Goal: Task Accomplishment & Management: Complete application form

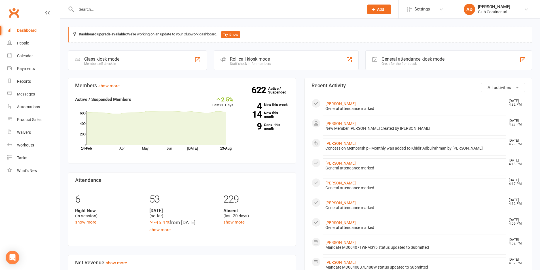
drag, startPoint x: 161, startPoint y: 251, endPoint x: 159, endPoint y: 254, distance: 3.7
click at [160, 254] on div "Members show more 2.5% Last 30 Days Active / Suspended Members Apr May Jun [DAT…" at bounding box center [182, 271] width 236 height 387
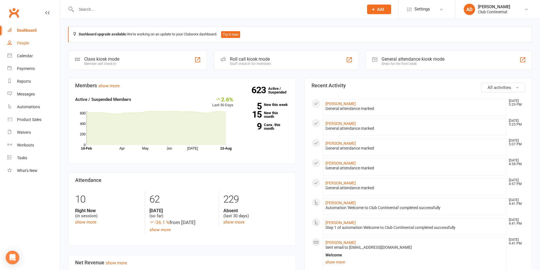
click at [28, 42] on div "People" at bounding box center [23, 43] width 12 height 5
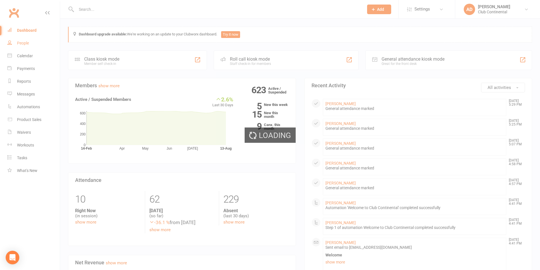
select select "100"
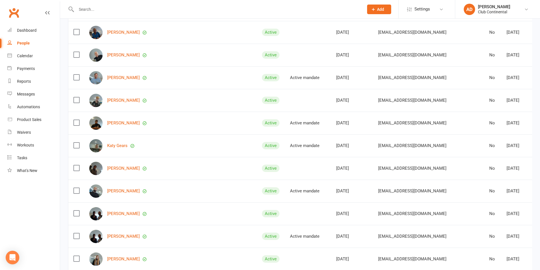
scroll to position [170, 0]
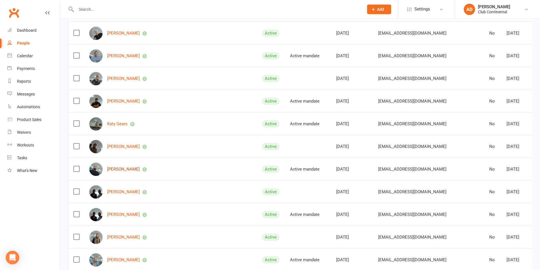
click at [126, 167] on link "Ashfaq Abedin" at bounding box center [123, 169] width 33 height 5
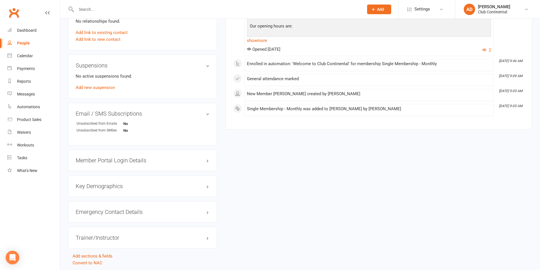
scroll to position [304, 0]
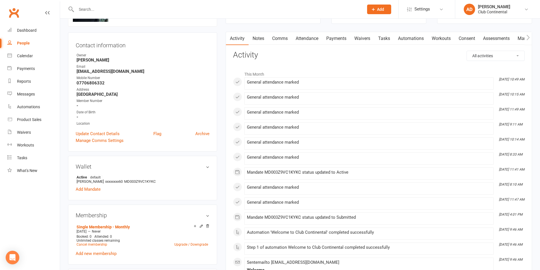
scroll to position [0, 0]
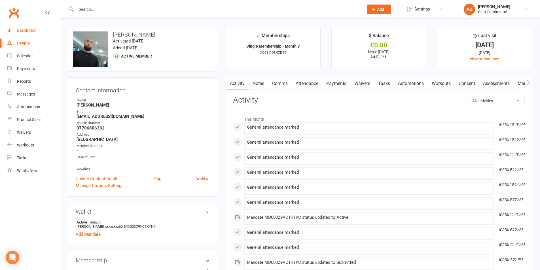
click at [48, 31] on link "Dashboard" at bounding box center [33, 30] width 52 height 13
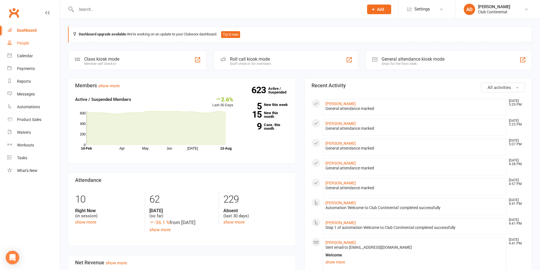
click at [28, 43] on div "People" at bounding box center [23, 43] width 12 height 5
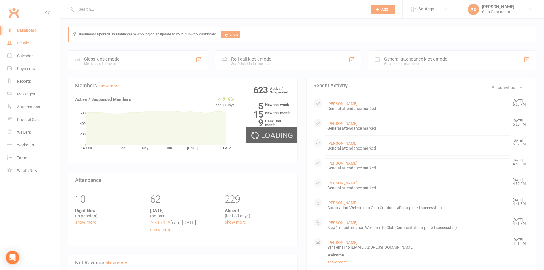
select select "100"
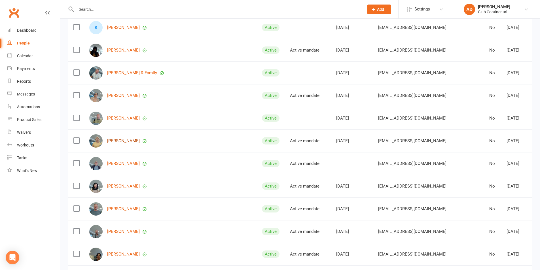
scroll to position [453, 0]
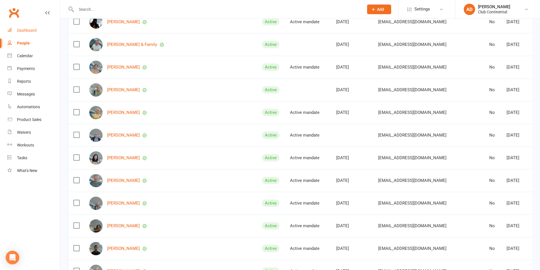
click at [29, 36] on link "Dashboard" at bounding box center [33, 30] width 52 height 13
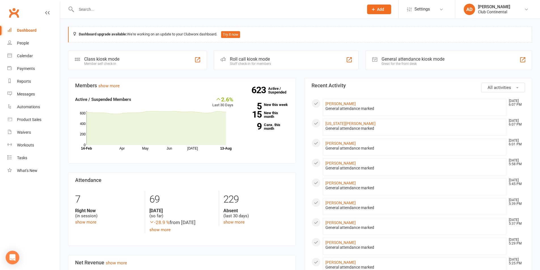
click at [164, 200] on div "69" at bounding box center [181, 199] width 65 height 17
drag, startPoint x: 0, startPoint y: 0, endPoint x: 153, endPoint y: 20, distance: 154.0
drag, startPoint x: 153, startPoint y: 20, endPoint x: 245, endPoint y: 19, distance: 92.1
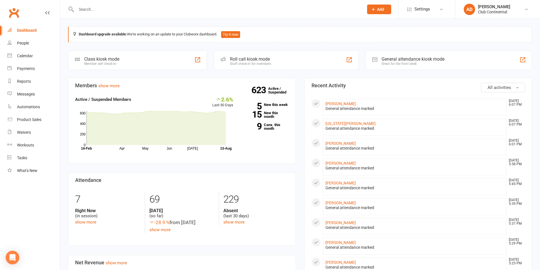
click at [166, 170] on div "Members show more 2.6% Last 30 Days Active / Suspended Members Apr May Jun [DAT…" at bounding box center [182, 271] width 236 height 387
drag, startPoint x: 165, startPoint y: 158, endPoint x: 158, endPoint y: 159, distance: 7.4
click at [158, 159] on section "Members show more 2.6% Last 30 Days Active / Suspended Members Apr May Jun Jul …" at bounding box center [182, 121] width 228 height 86
drag, startPoint x: 61, startPoint y: 20, endPoint x: 154, endPoint y: 20, distance: 92.4
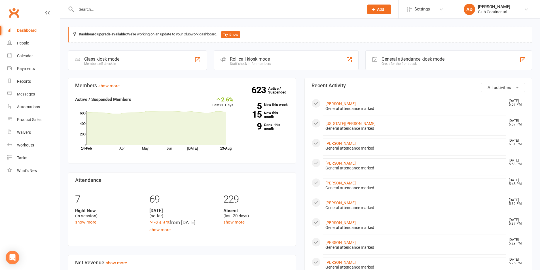
drag, startPoint x: 154, startPoint y: 20, endPoint x: 246, endPoint y: 20, distance: 92.4
click at [83, 228] on div "6 Right Now (in session) show more 75 Today (so far) -22.7 % from yesterday sho…" at bounding box center [182, 212] width 222 height 42
click at [85, 223] on link "show more" at bounding box center [85, 222] width 21 height 5
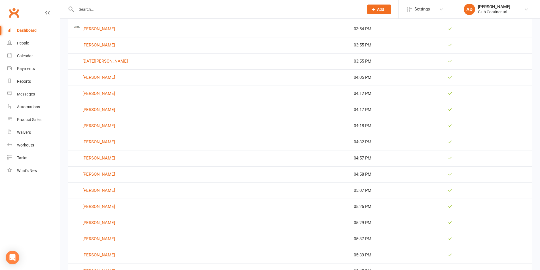
scroll to position [1244, 0]
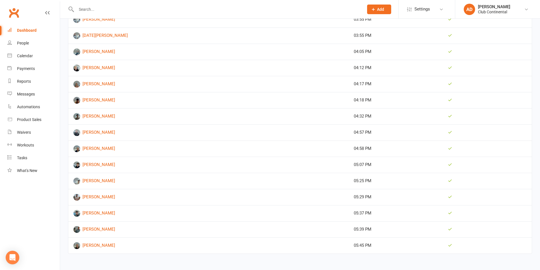
click at [14, 35] on link "Dashboard" at bounding box center [33, 30] width 52 height 13
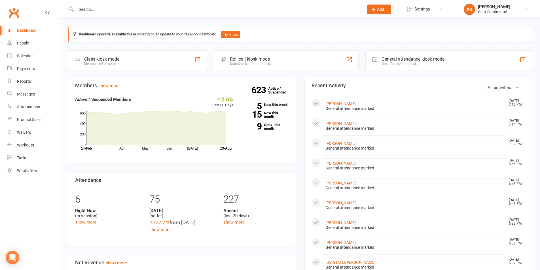
click at [61, 20] on div "Dashboard upgrade available: We're working on an update to your Clubworx dashbo…" at bounding box center [300, 267] width 480 height 496
click at [61, 18] on react-component at bounding box center [180, 9] width 360 height 18
click at [63, 19] on div "Dashboard upgrade available: We're working on an update to your Clubworx dashbo…" at bounding box center [300, 267] width 480 height 496
drag, startPoint x: 61, startPoint y: 23, endPoint x: 65, endPoint y: 17, distance: 6.8
click at [65, 17] on react-component at bounding box center [180, 9] width 360 height 18
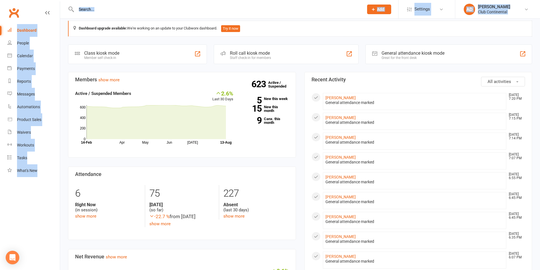
click at [30, 0] on html "Prospect Member Non-attending contact Class / event Appointment Task Membership…" at bounding box center [270, 263] width 540 height 538
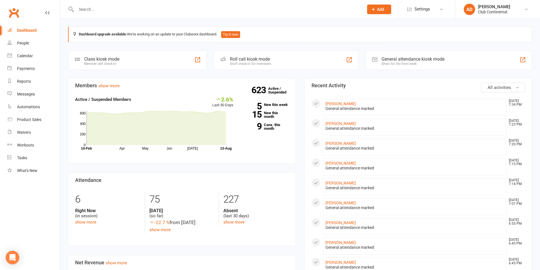
drag, startPoint x: 61, startPoint y: 19, endPoint x: 245, endPoint y: 72, distance: 190.8
click at [245, 72] on div "Dashboard upgrade available: We're working on an update to your Clubworx dashbo…" at bounding box center [300, 267] width 480 height 496
click at [163, 249] on div "Members show more 2.6% Last 30 Days Active / Suspended Members Apr May Jun [DAT…" at bounding box center [182, 271] width 236 height 387
click at [514, 86] on button "All activities" at bounding box center [503, 88] width 44 height 10
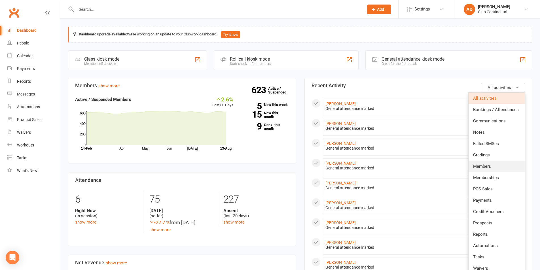
click at [481, 167] on span "Members" at bounding box center [482, 166] width 18 height 5
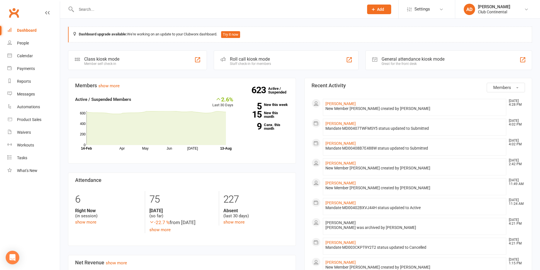
click at [492, 90] on button "Members" at bounding box center [506, 88] width 38 height 10
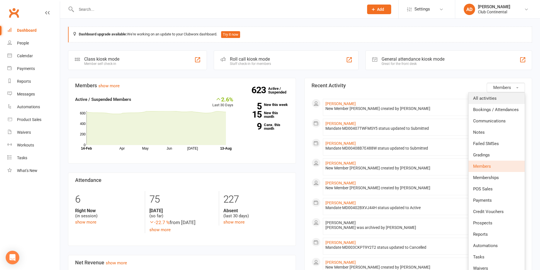
click at [497, 101] on link "All activities" at bounding box center [496, 98] width 56 height 11
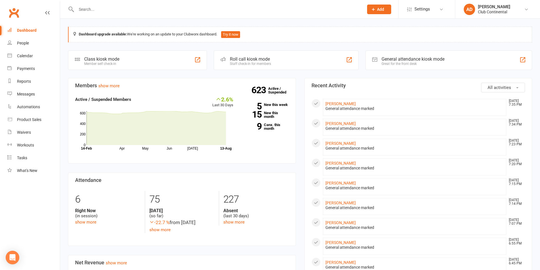
click at [375, 9] on icon at bounding box center [373, 9] width 5 height 5
click at [372, 33] on link "Member" at bounding box center [373, 38] width 50 height 13
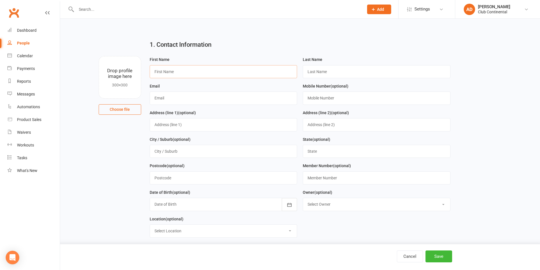
drag, startPoint x: 218, startPoint y: 65, endPoint x: 219, endPoint y: 69, distance: 4.3
click at [219, 65] on input "text" at bounding box center [224, 71] width 148 height 13
type input "h"
type input "Harvey"
click at [341, 71] on input "text" at bounding box center [377, 71] width 148 height 13
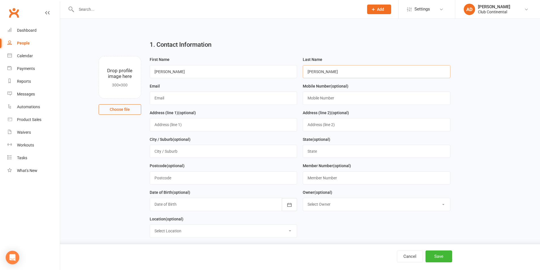
type input "Gale"
click at [220, 95] on input "text" at bounding box center [224, 98] width 148 height 13
type input "Harveygale095@gmail.com"
click at [322, 97] on input "text" at bounding box center [377, 98] width 148 height 13
type input "07821174463"
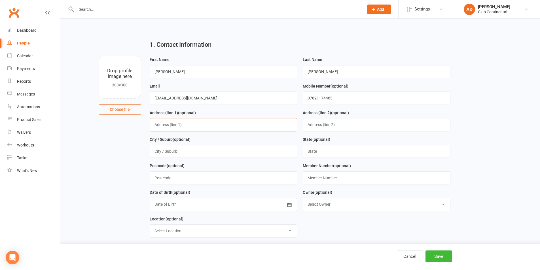
click at [223, 124] on input "text" at bounding box center [224, 124] width 148 height 13
type input "22 Lison Grove"
click at [189, 179] on input "text" at bounding box center [224, 177] width 148 height 13
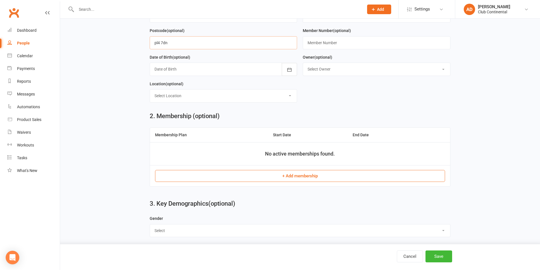
scroll to position [142, 0]
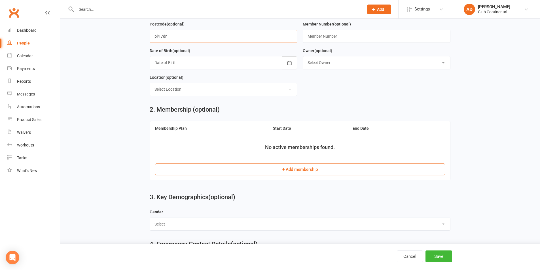
type input "pl4 7dn"
click at [275, 174] on button "+ Add membership" at bounding box center [300, 170] width 290 height 12
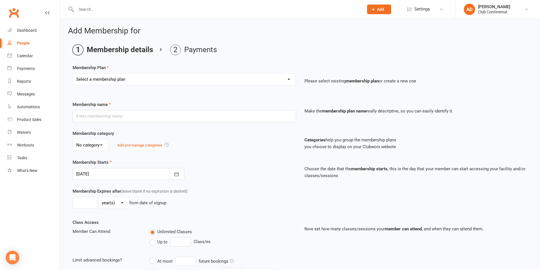
click at [207, 74] on select "Select a membership plan Create new Membership Plan Single Membership - Monthly…" at bounding box center [184, 79] width 223 height 11
select select "7"
click at [73, 74] on select "Select a membership plan Create new Membership Plan Single Membership - Monthly…" at bounding box center [184, 79] width 223 height 11
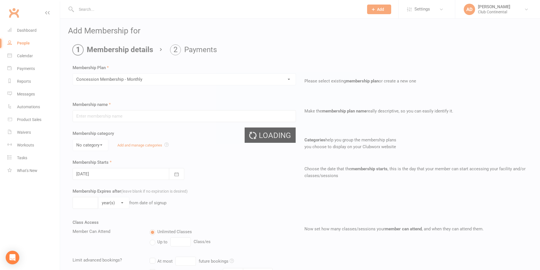
type input "Concession Membership - Monthly"
select select "0"
type input "0"
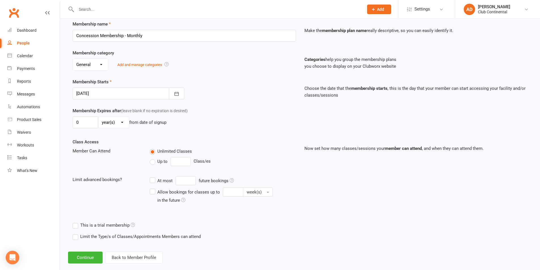
scroll to position [90, 0]
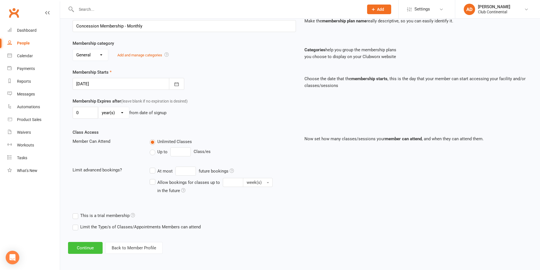
click at [94, 247] on button "Continue" at bounding box center [85, 248] width 35 height 12
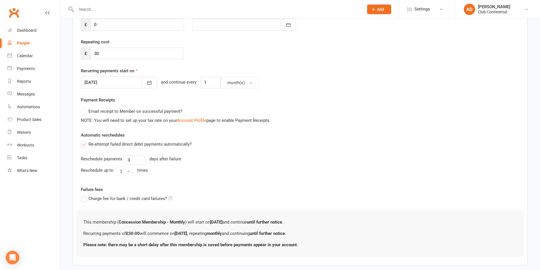
scroll to position [0, 0]
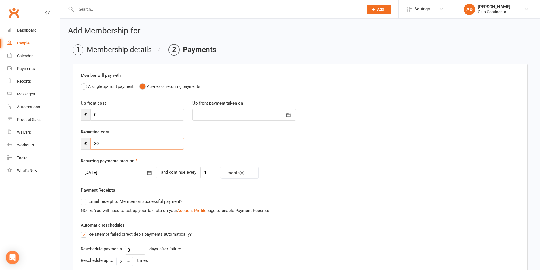
click at [105, 147] on input "30" at bounding box center [137, 144] width 94 height 12
drag, startPoint x: 105, startPoint y: 147, endPoint x: 82, endPoint y: 148, distance: 22.7
click at [82, 148] on div "£ 30" at bounding box center [132, 144] width 103 height 12
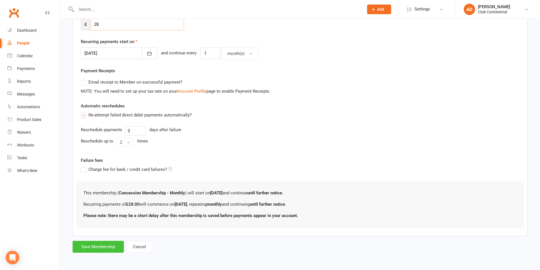
type input "28"
click at [116, 245] on button "Save Membership" at bounding box center [98, 247] width 51 height 12
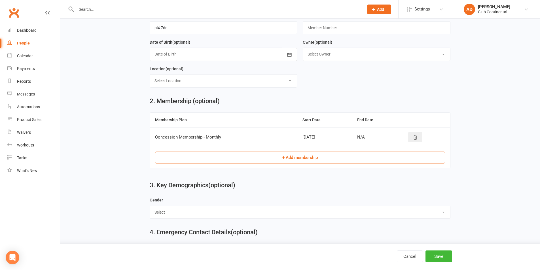
scroll to position [131, 0]
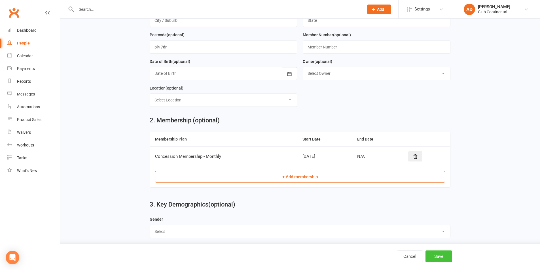
click at [438, 258] on button "Save" at bounding box center [438, 256] width 27 height 12
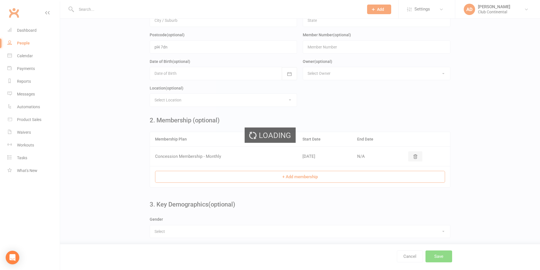
scroll to position [0, 0]
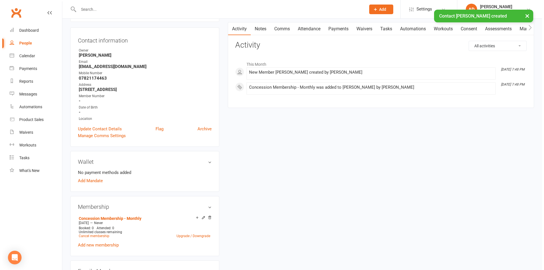
scroll to position [57, 0]
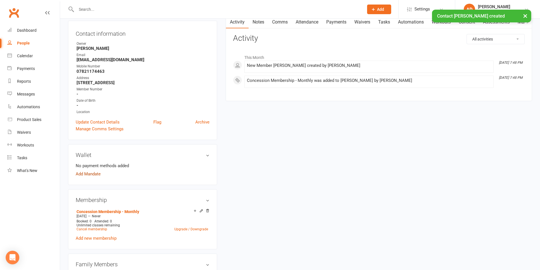
click at [87, 176] on link "Add Mandate" at bounding box center [88, 174] width 25 height 7
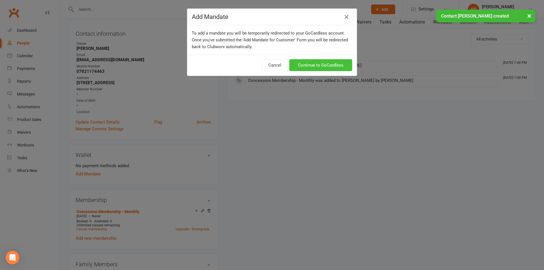
click at [317, 61] on link "Continue to GoCardless" at bounding box center [320, 65] width 63 height 12
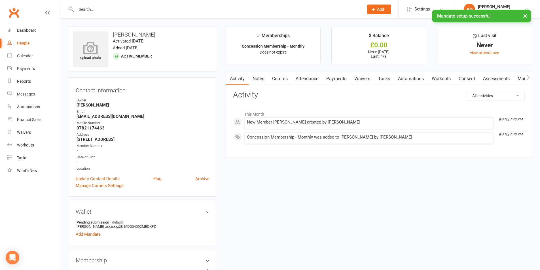
click at [91, 42] on icon at bounding box center [90, 48] width 39 height 12
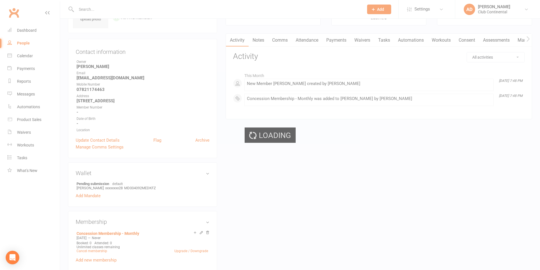
scroll to position [28, 0]
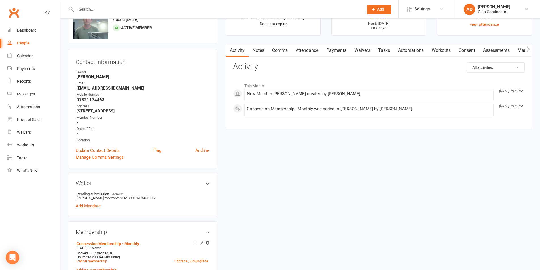
click at [22, 44] on div "People" at bounding box center [23, 43] width 13 height 5
select select "100"
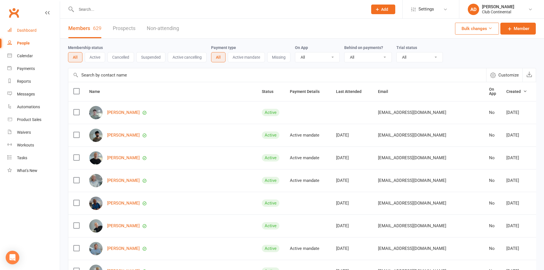
click at [33, 34] on link "Dashboard" at bounding box center [33, 30] width 52 height 13
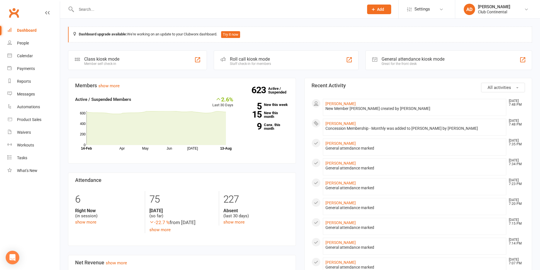
click at [498, 85] on span "All activities" at bounding box center [499, 87] width 24 height 5
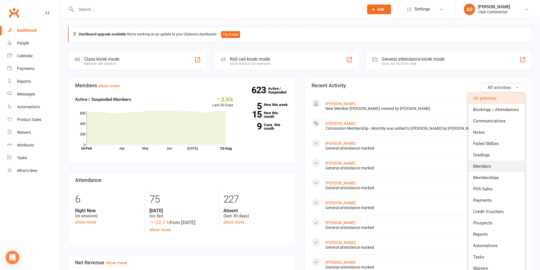
click at [502, 167] on link "Members" at bounding box center [496, 166] width 56 height 11
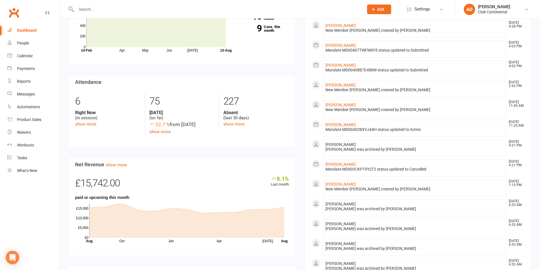
scroll to position [268, 0]
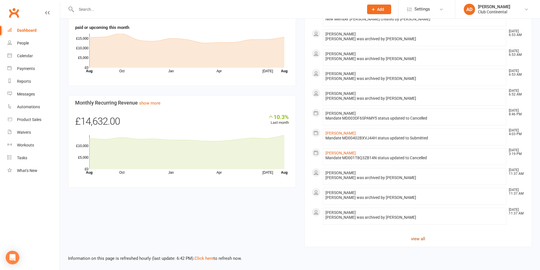
click at [416, 239] on link "view all" at bounding box center [418, 238] width 214 height 7
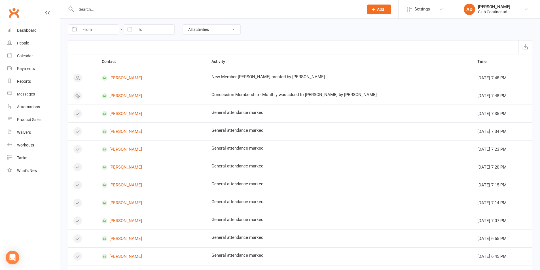
click at [209, 27] on select "All activities Bookings / Attendances Communications Notes Failed SMSes Grading…" at bounding box center [212, 30] width 58 height 10
select select "MemberLogEntry"
click at [183, 25] on select "All activities Bookings / Attendances Communications Notes Failed SMSes Grading…" at bounding box center [212, 30] width 58 height 10
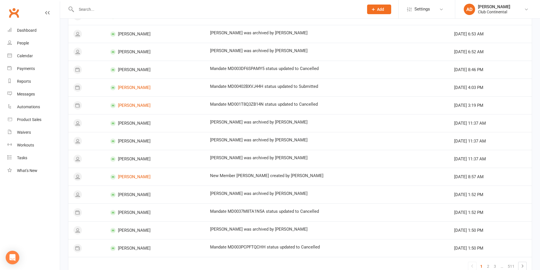
scroll to position [280, 0]
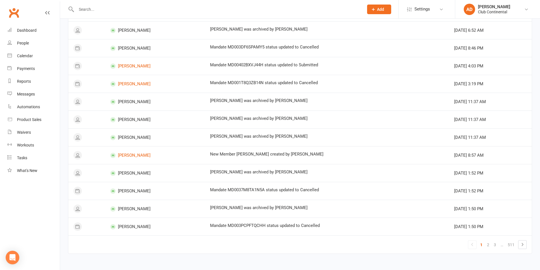
drag, startPoint x: 392, startPoint y: 117, endPoint x: 396, endPoint y: 119, distance: 5.2
click at [392, 117] on div "[PERSON_NAME] was archived by [PERSON_NAME]" at bounding box center [327, 118] width 234 height 5
click at [41, 33] on link "Dashboard" at bounding box center [33, 30] width 52 height 13
